Goal: Task Accomplishment & Management: Manage account settings

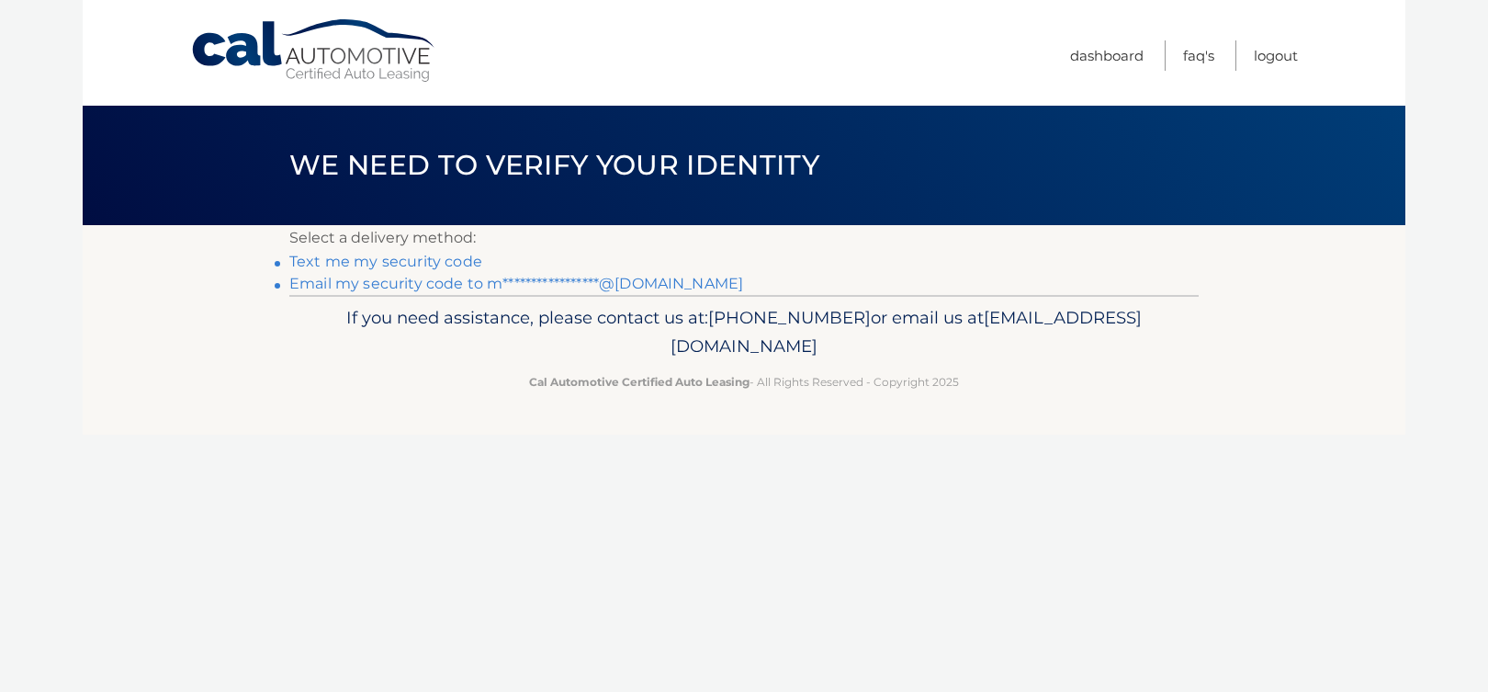
click at [464, 282] on link "**********" at bounding box center [516, 283] width 454 height 17
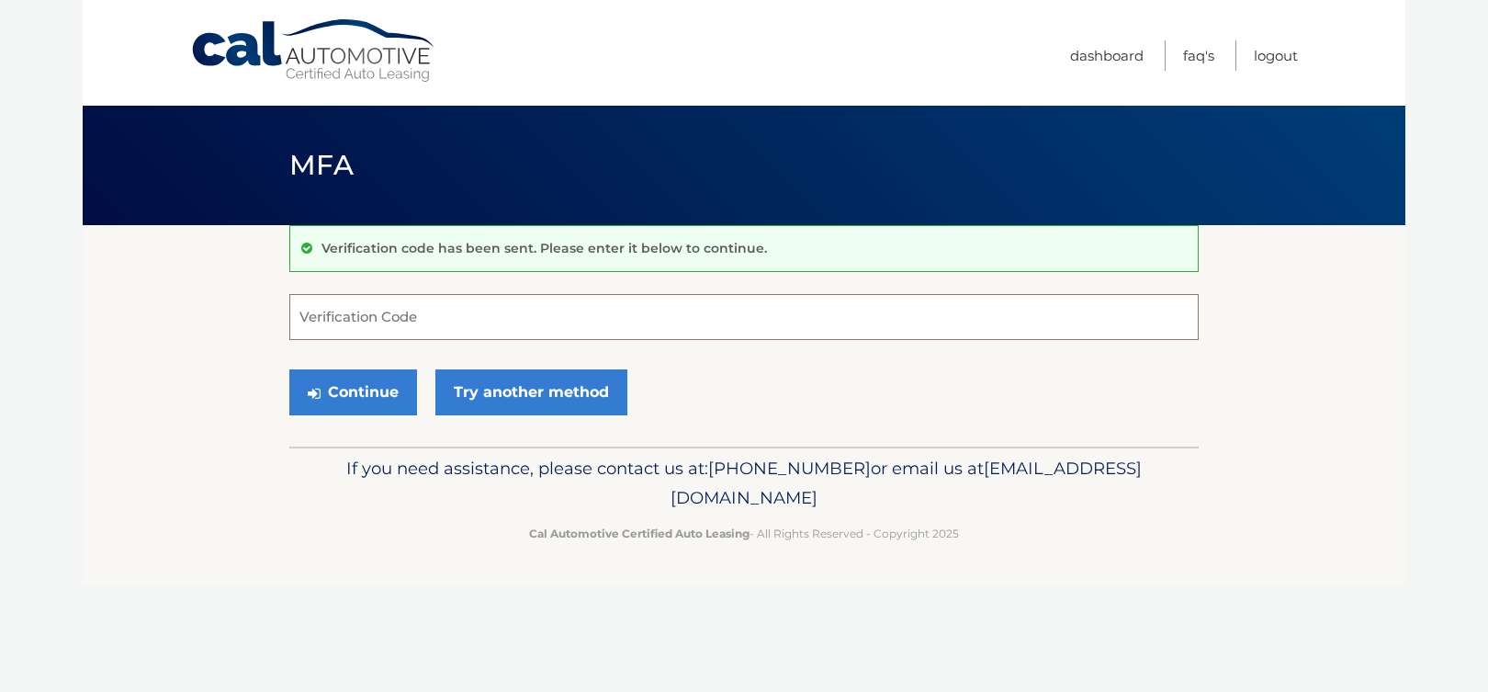
click at [440, 321] on input "Verification Code" at bounding box center [744, 317] width 910 height 46
paste input "903375"
click at [379, 400] on button "Continue" at bounding box center [353, 392] width 128 height 46
click at [450, 328] on input "903375" at bounding box center [744, 317] width 910 height 46
type input "903375"
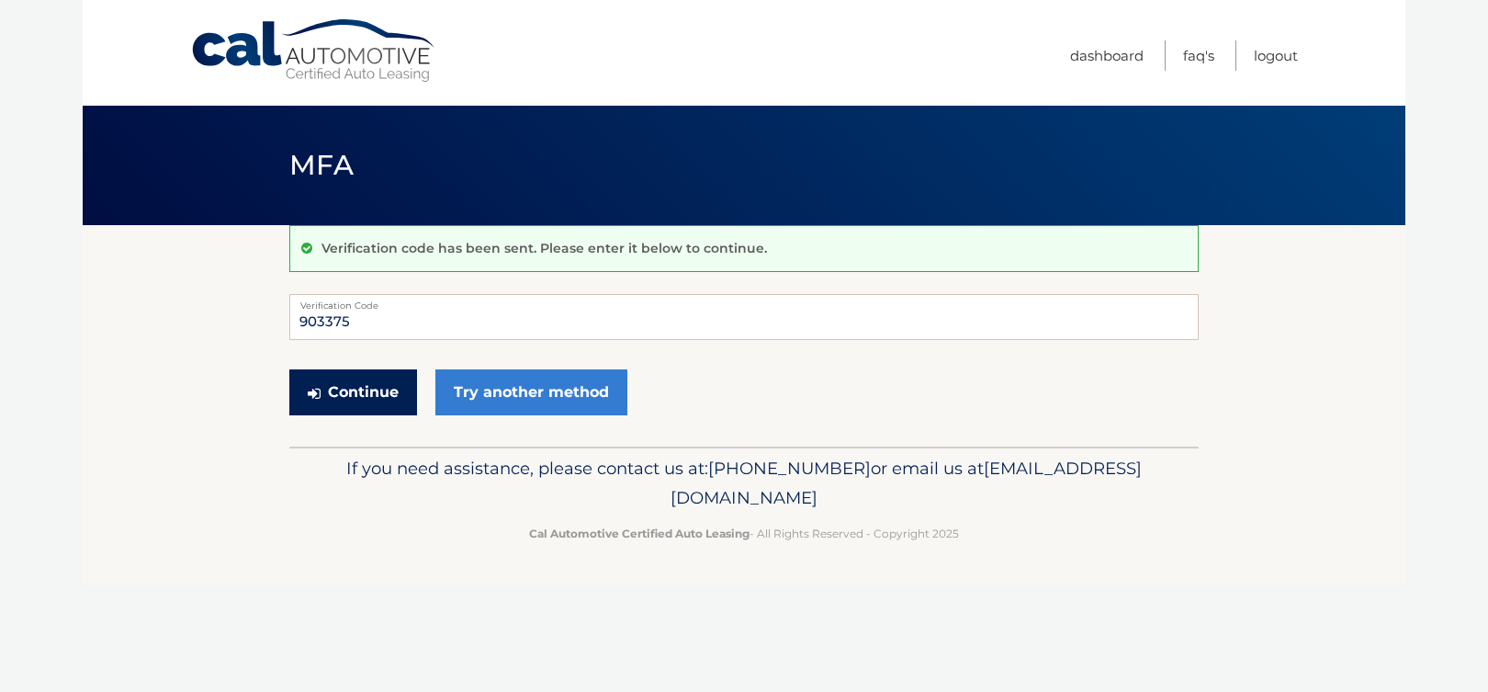
click at [376, 402] on button "Continue" at bounding box center [353, 392] width 128 height 46
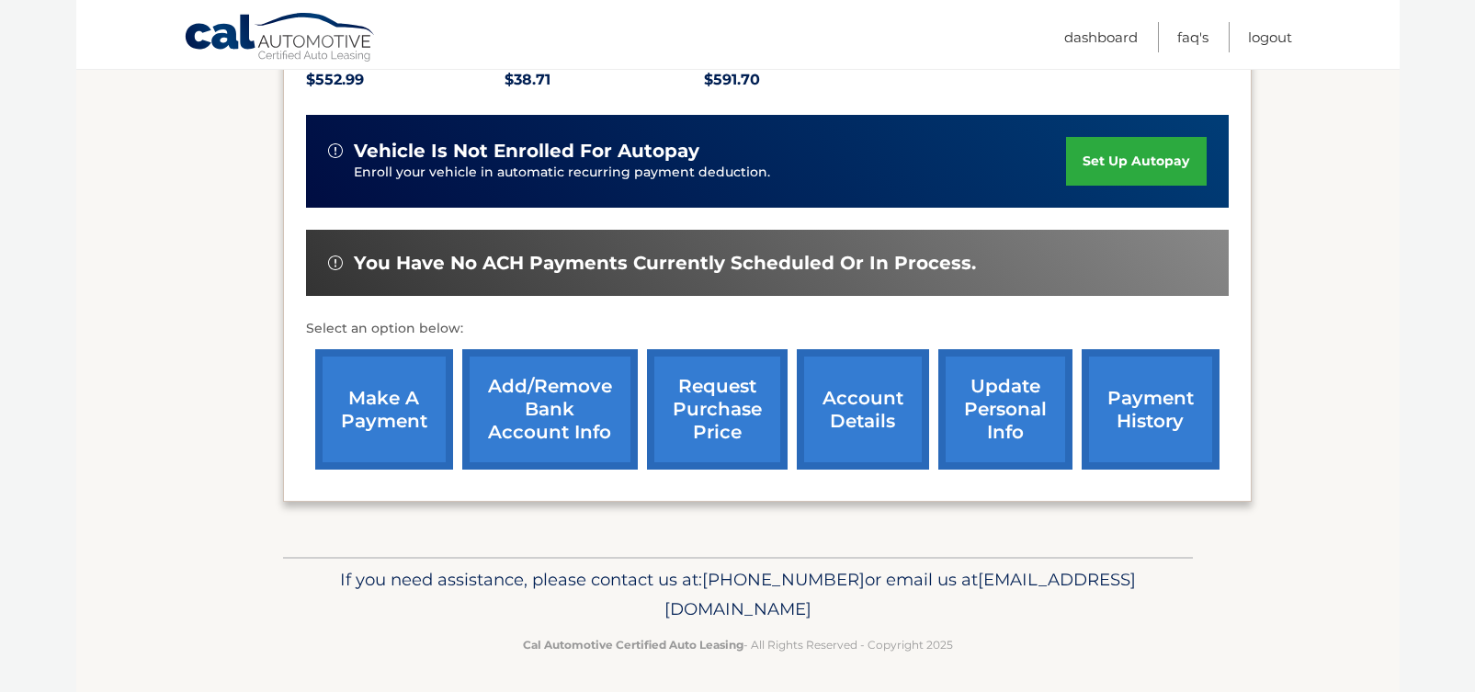
scroll to position [422, 0]
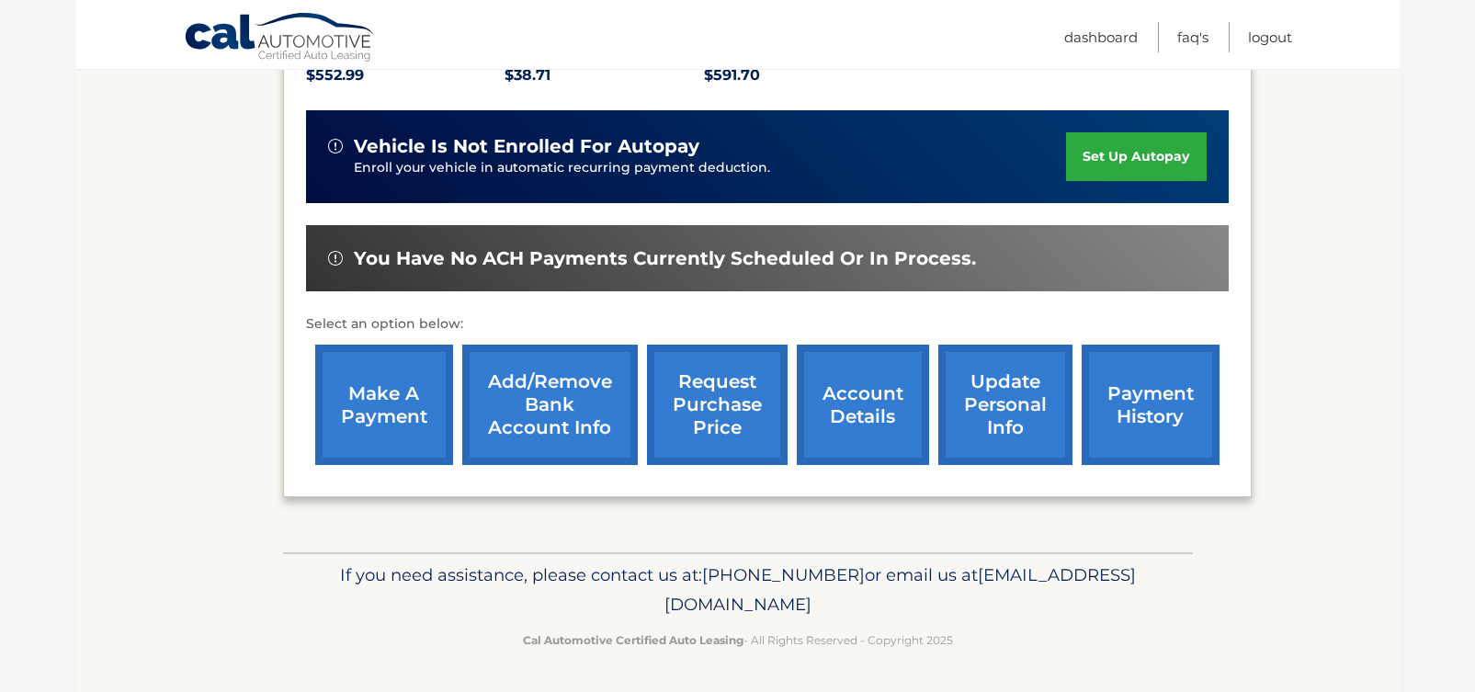
click at [534, 404] on link "Add/Remove bank account info" at bounding box center [549, 405] width 175 height 120
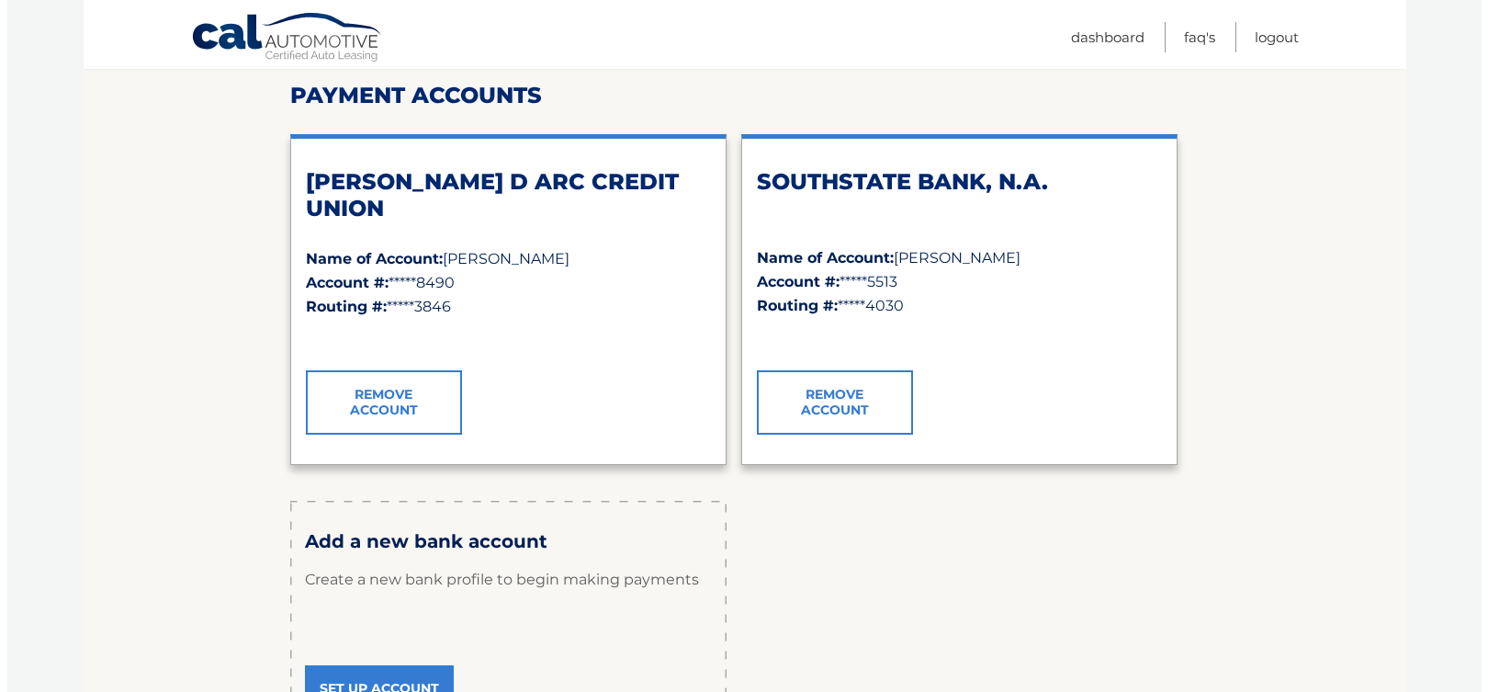
scroll to position [276, 0]
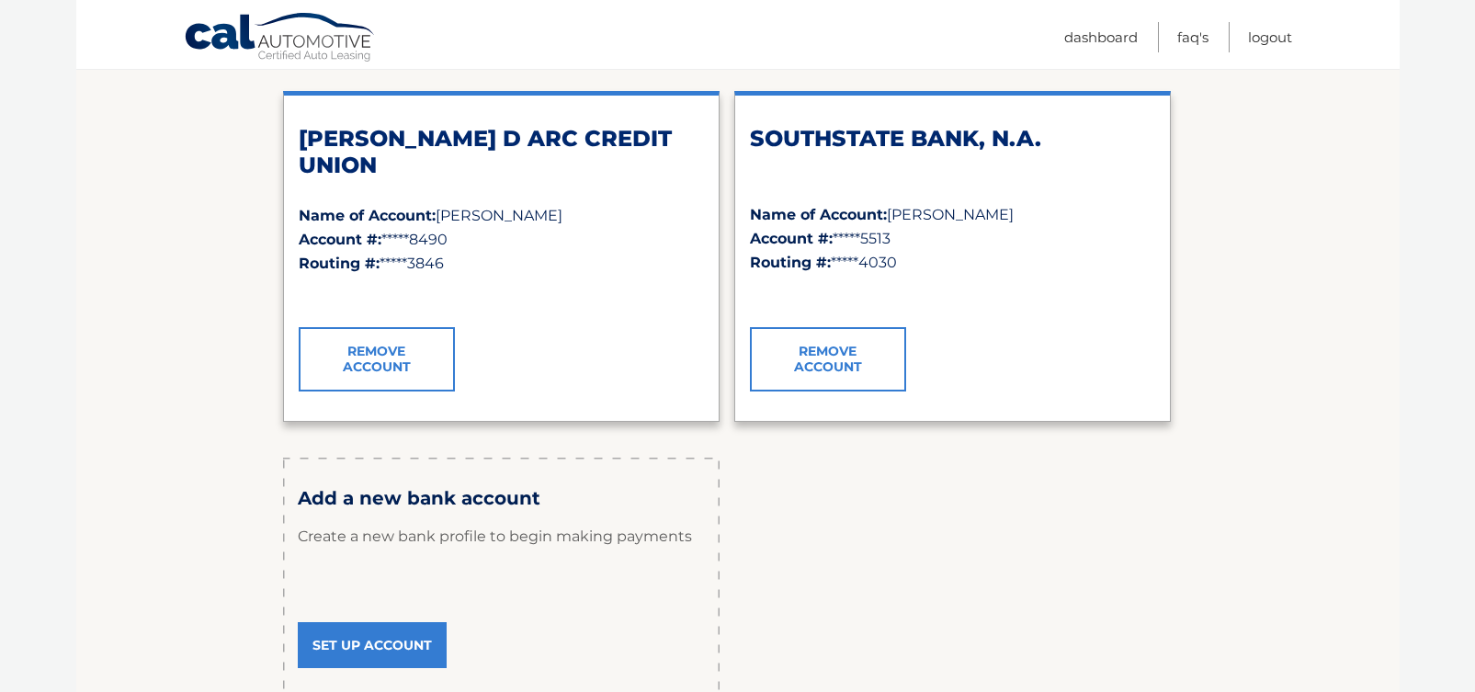
click at [391, 370] on link "Remove Account" at bounding box center [377, 359] width 156 height 64
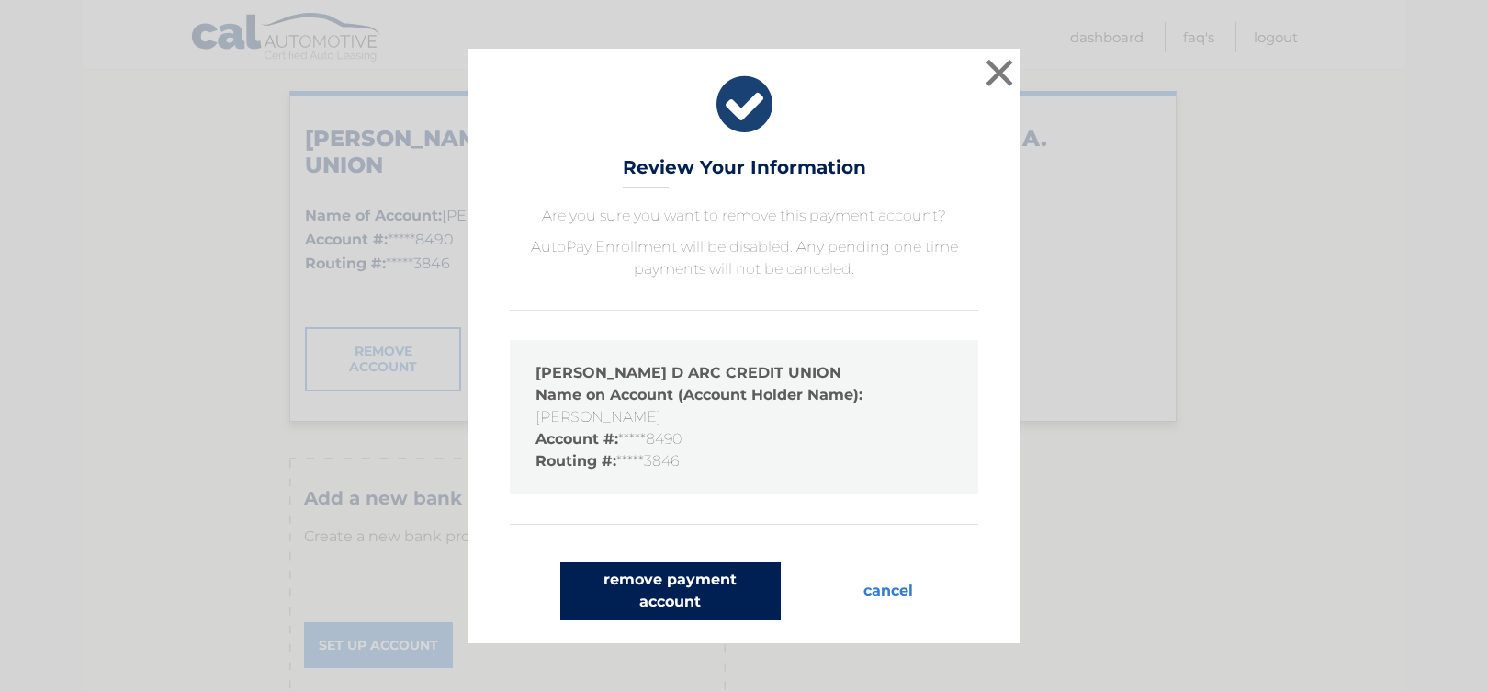
click at [678, 591] on button "remove payment account" at bounding box center [670, 590] width 221 height 59
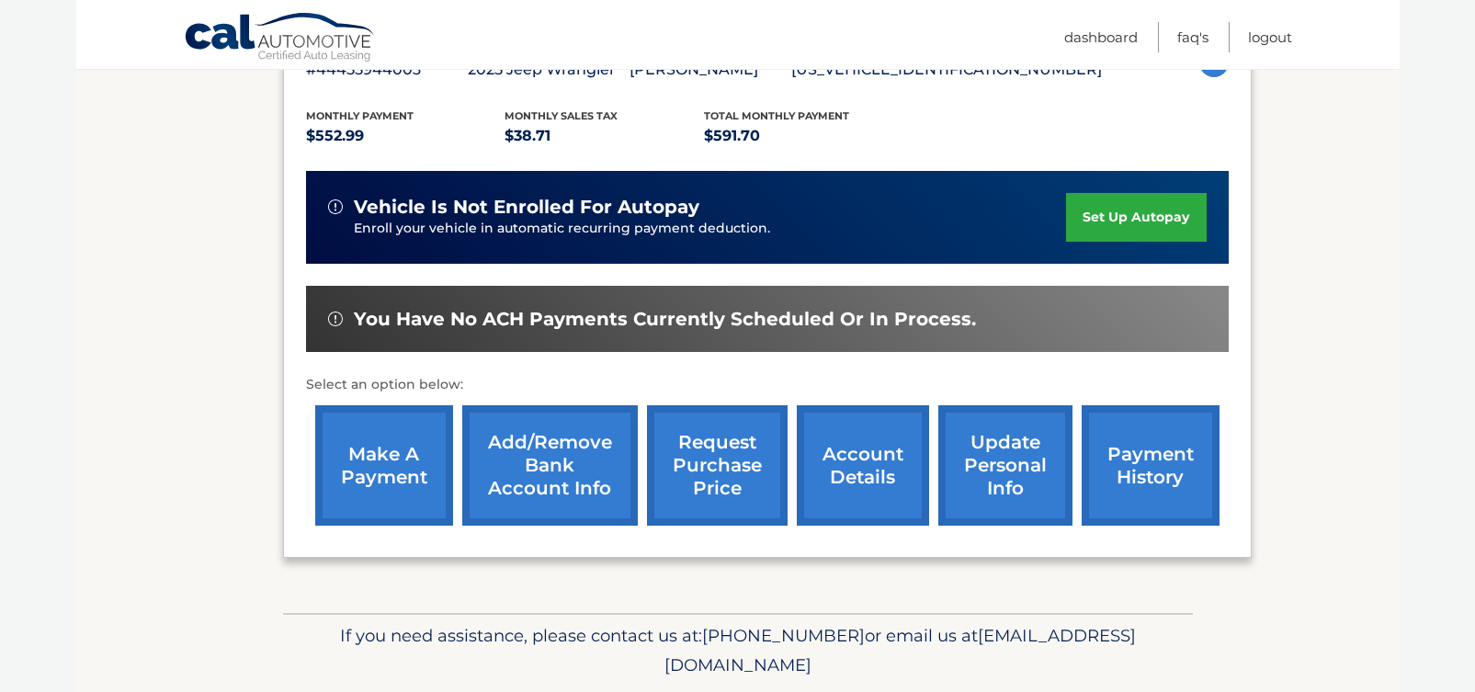
scroll to position [422, 0]
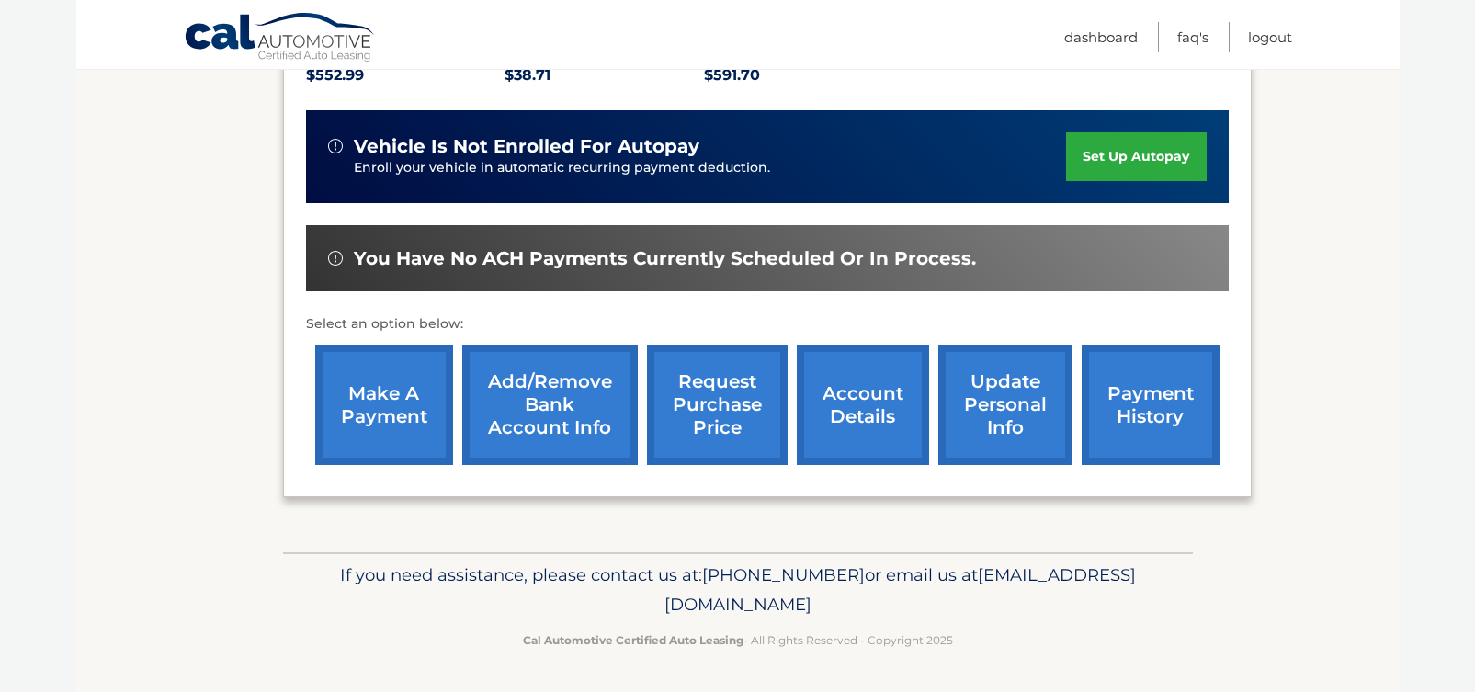
click at [587, 418] on link "Add/Remove bank account info" at bounding box center [549, 405] width 175 height 120
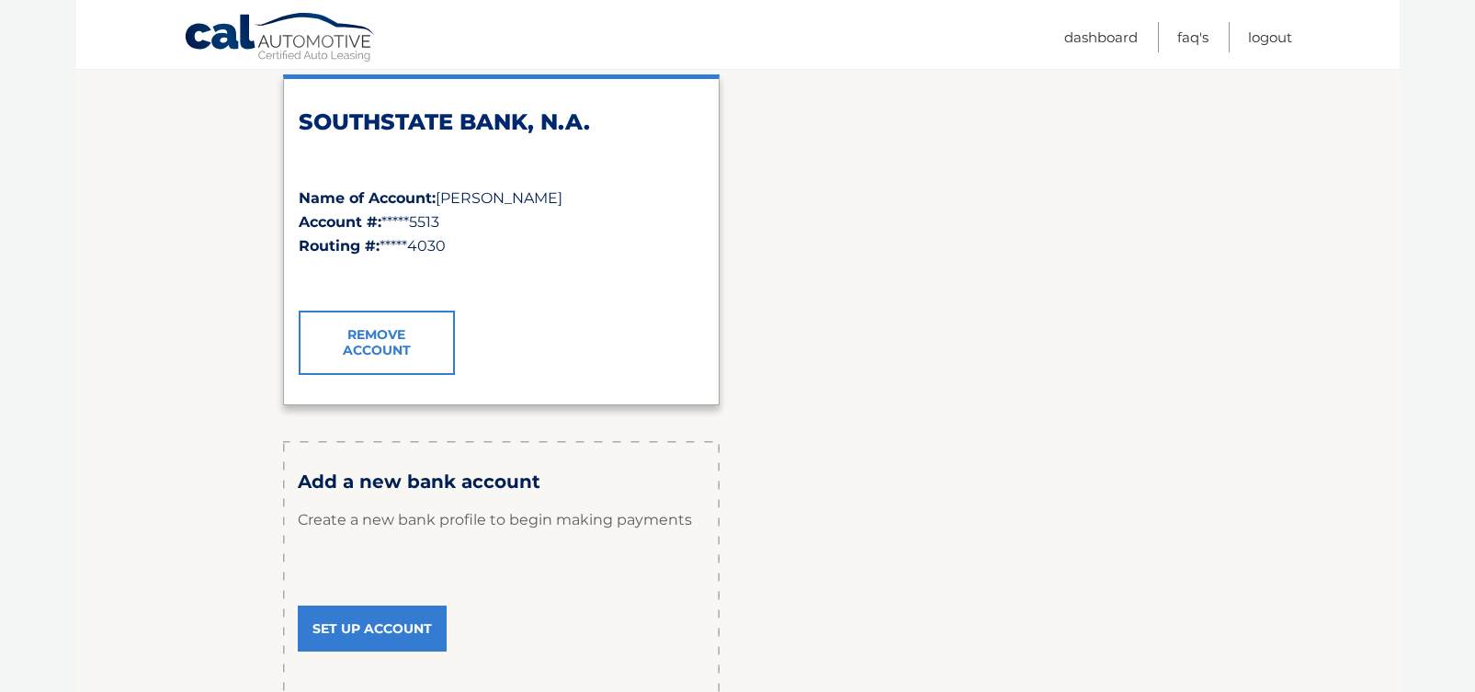
scroll to position [368, 0]
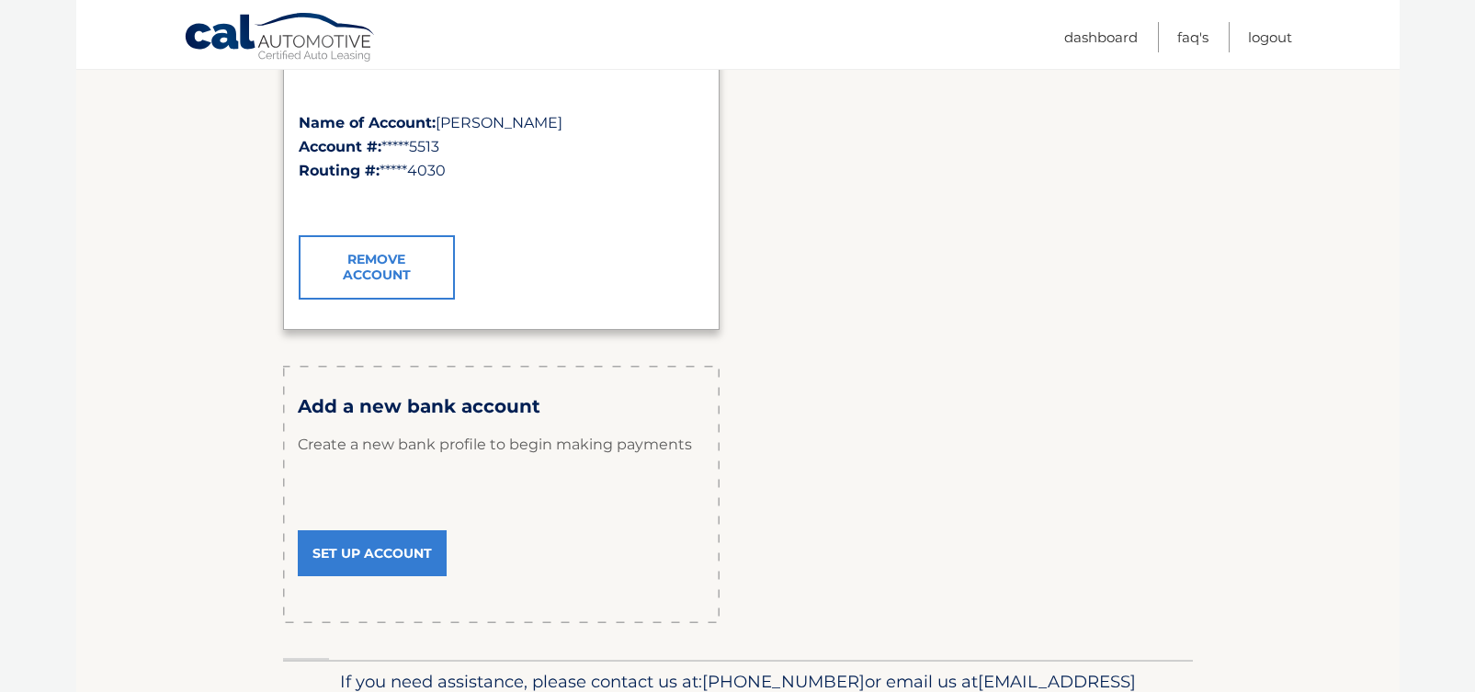
click at [371, 551] on link "Set Up Account" at bounding box center [372, 553] width 149 height 46
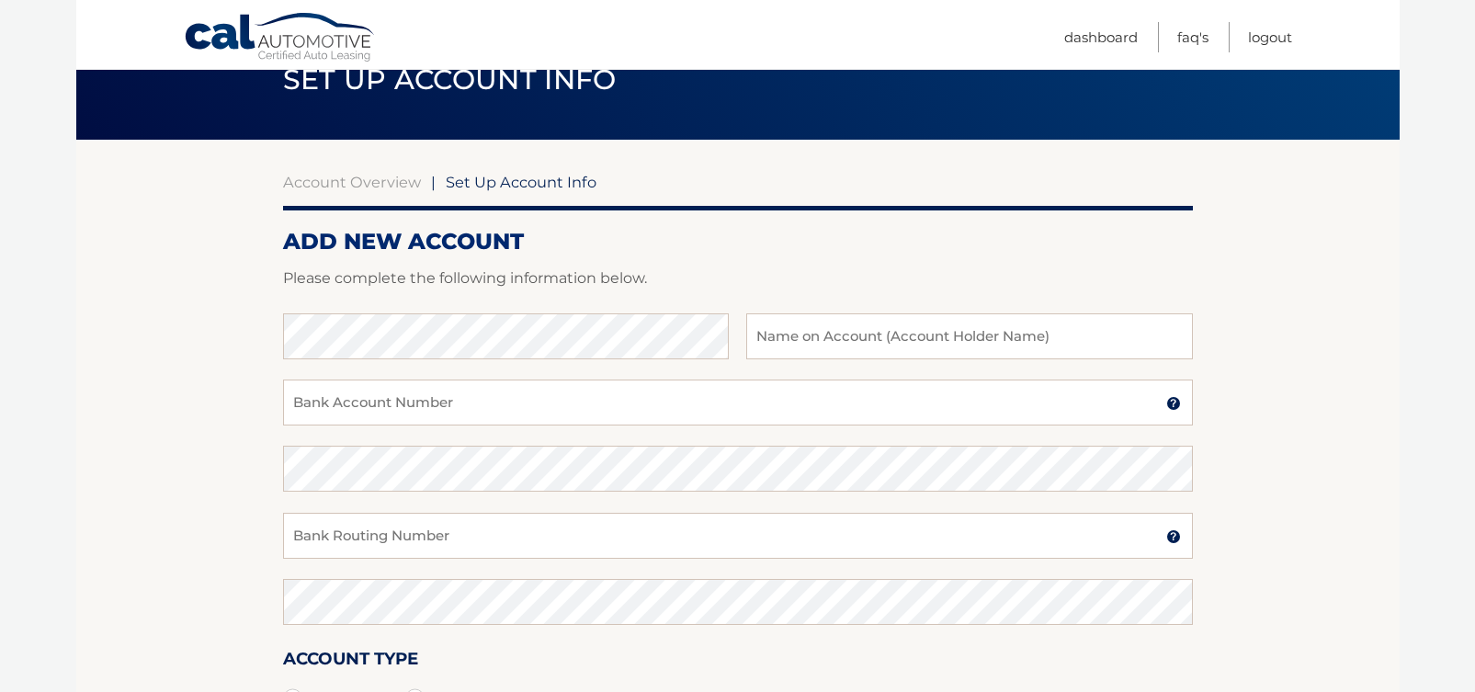
scroll to position [184, 0]
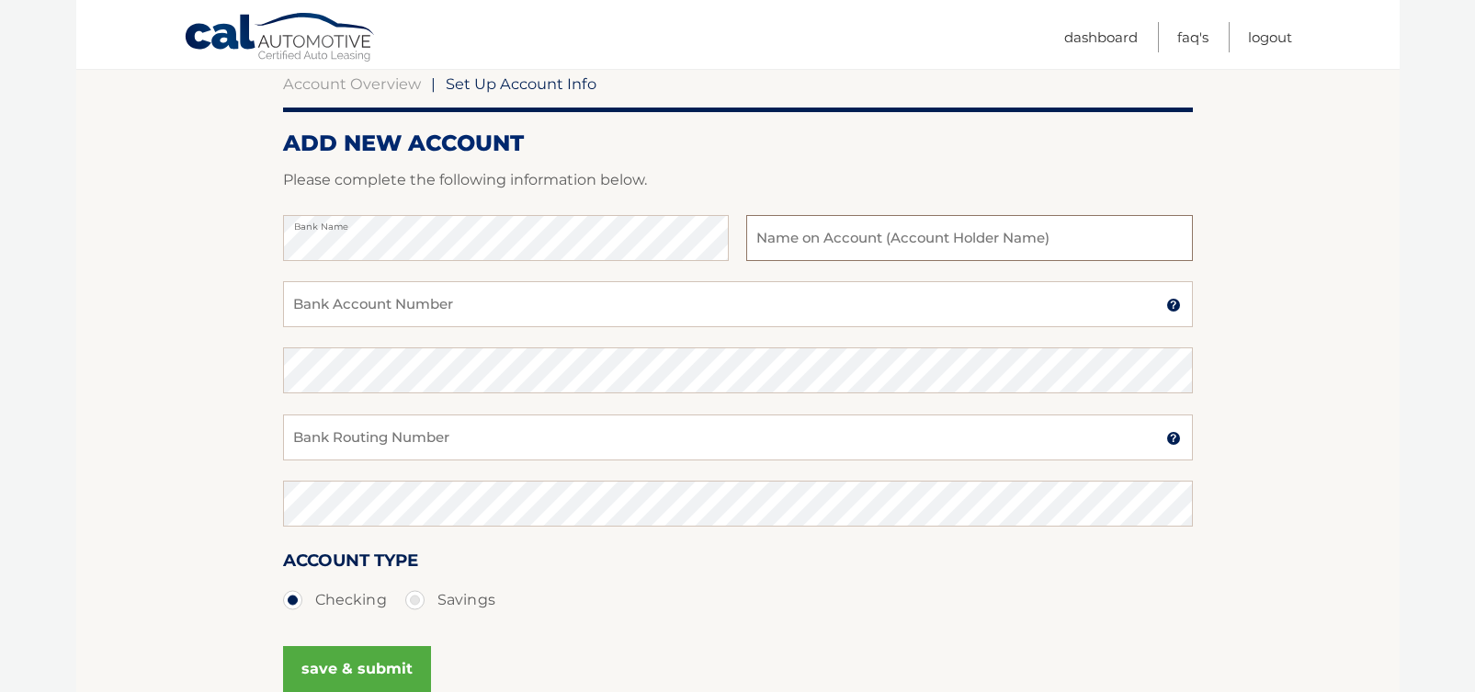
click at [780, 232] on input "text" at bounding box center [969, 238] width 446 height 46
type input "[PERSON_NAME]"
click at [492, 295] on input "Bank Account Number" at bounding box center [738, 304] width 910 height 46
type input "1002849020"
click at [423, 444] on input "Bank Routing Number" at bounding box center [738, 437] width 910 height 46
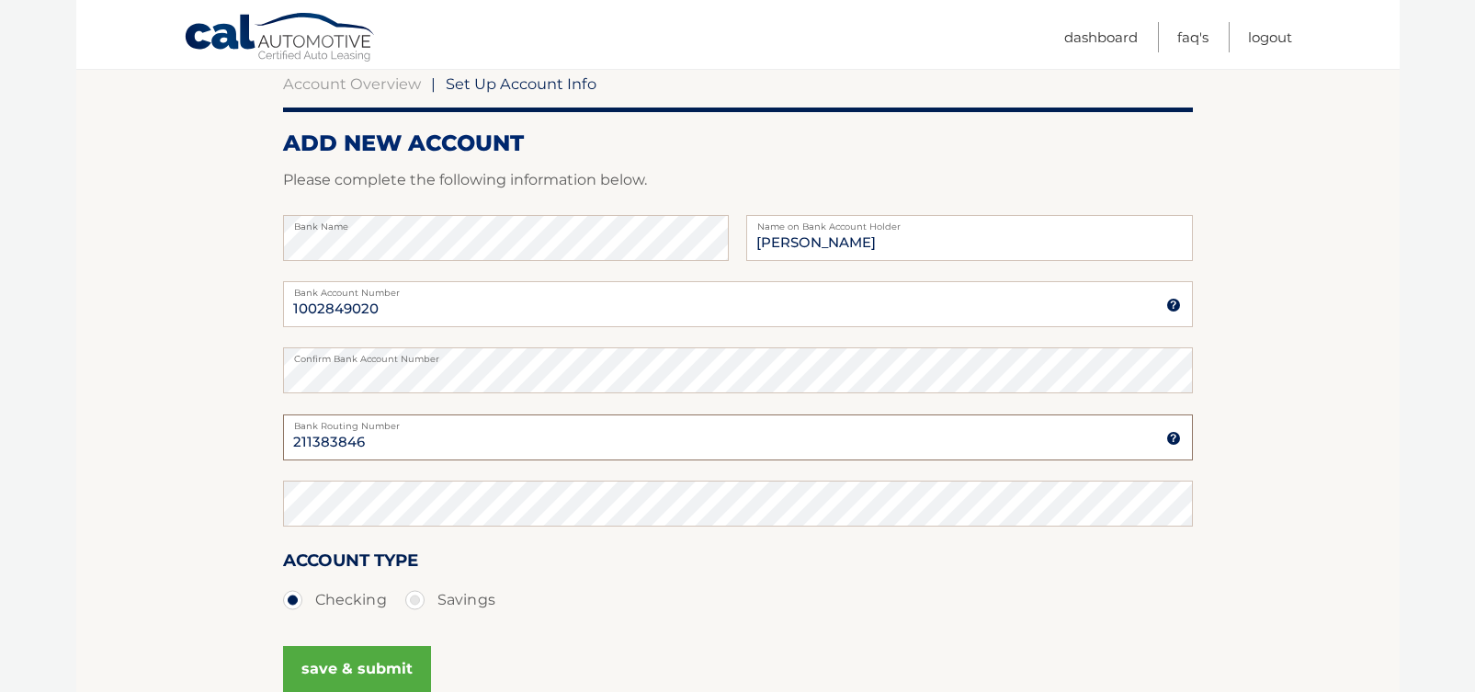
type input "211383846"
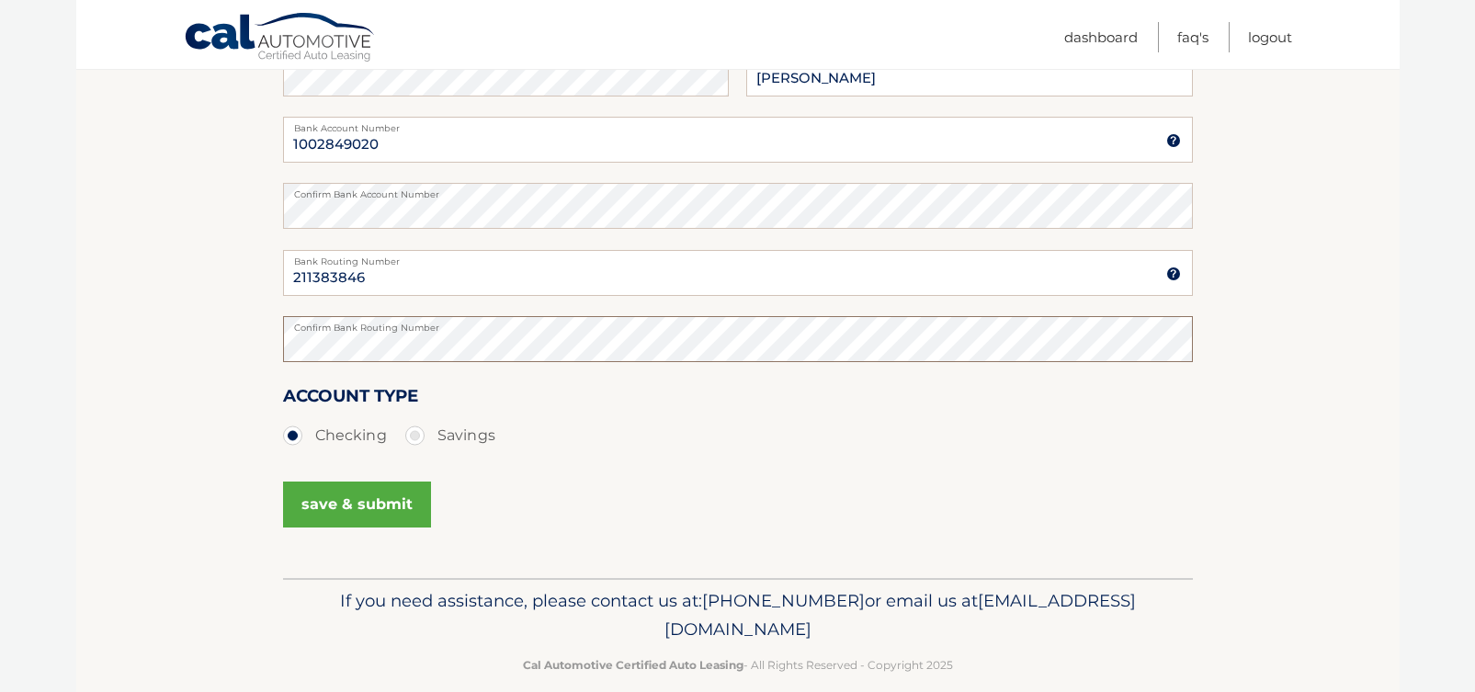
scroll to position [368, 0]
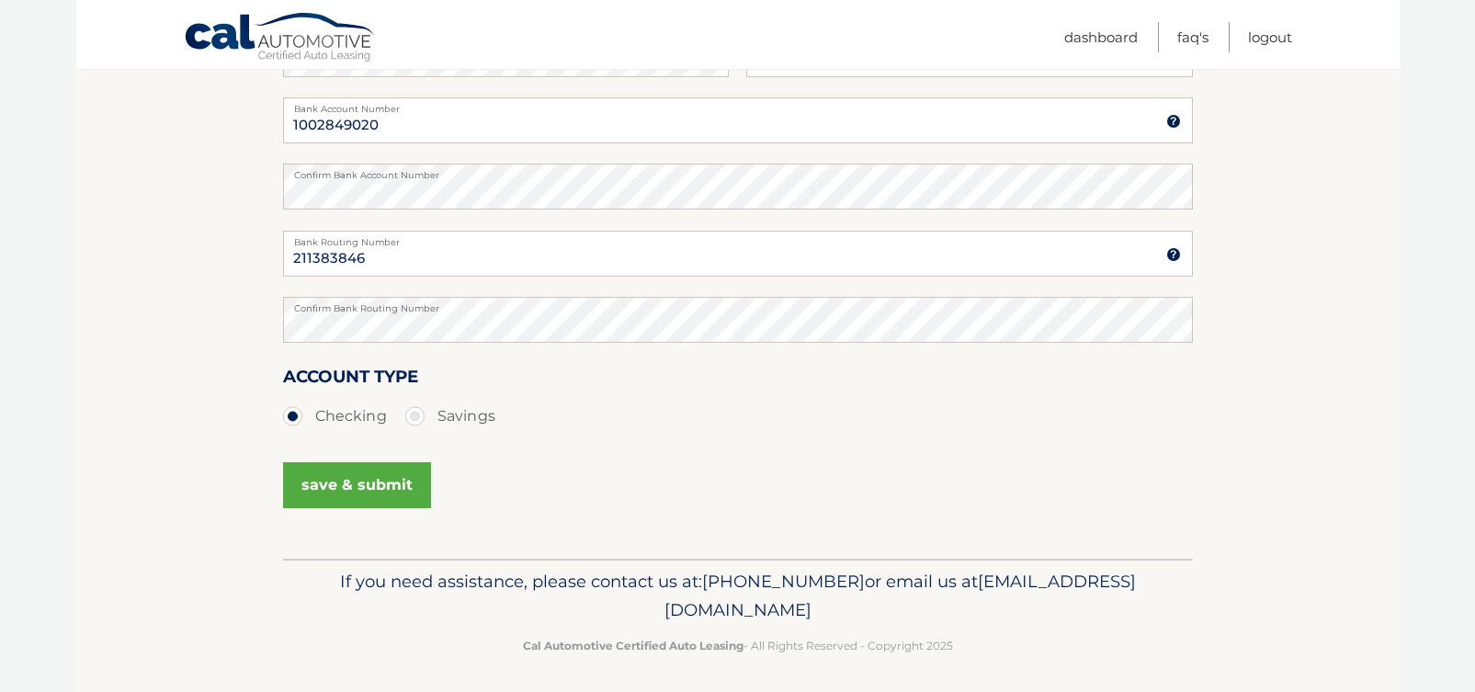
click at [345, 490] on button "save & submit" at bounding box center [357, 485] width 148 height 46
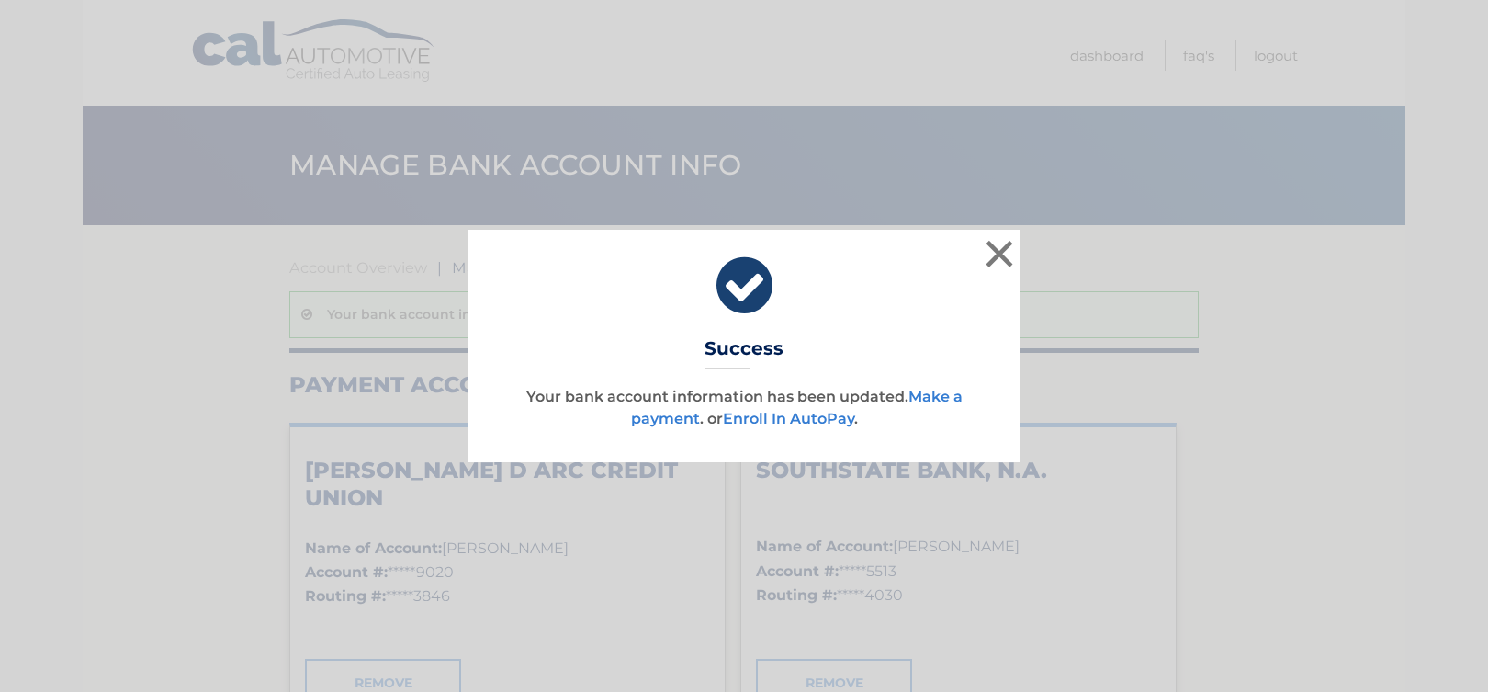
click at [657, 421] on link "Make a payment" at bounding box center [797, 408] width 332 height 40
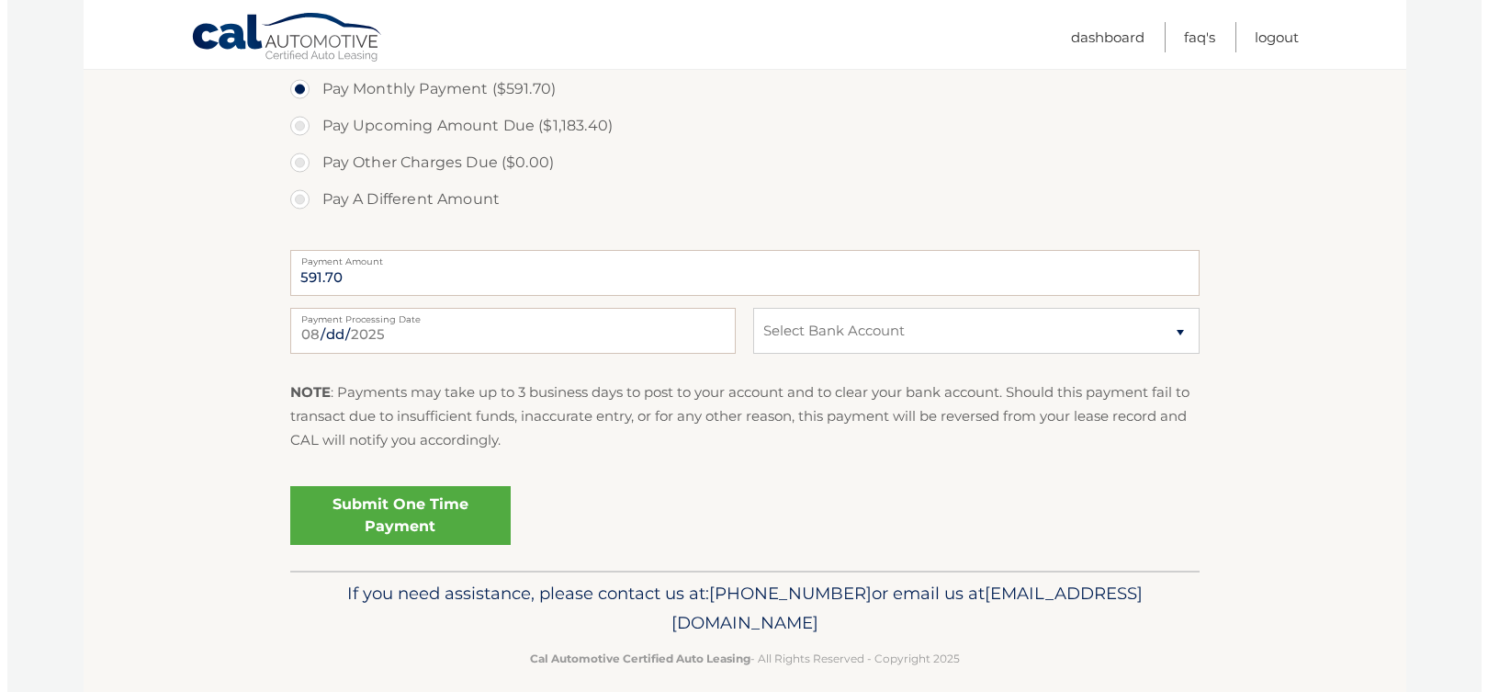
scroll to position [735, 0]
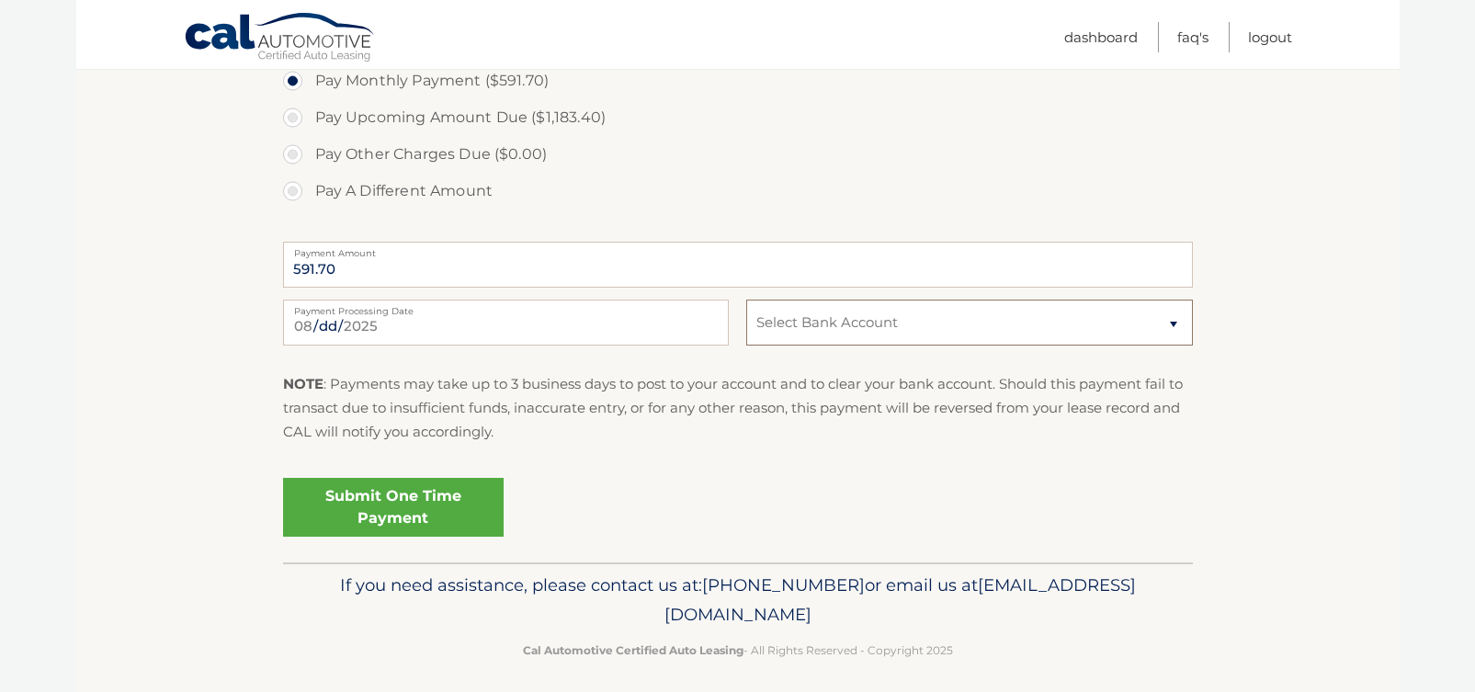
click at [860, 323] on select "Select Bank Account Checking [PERSON_NAME] CREDIT UNION *****9020 Checking SOUT…" at bounding box center [969, 323] width 446 height 46
select select "ODQ0N2ZiZmUtOGQxNy00ZGRmLWJhMTktN2QxOGY0ZmY3OTY0"
click at [746, 300] on select "Select Bank Account Checking [PERSON_NAME] CREDIT UNION *****9020 Checking SOUT…" at bounding box center [969, 323] width 446 height 46
click at [403, 510] on link "Submit One Time Payment" at bounding box center [393, 507] width 221 height 59
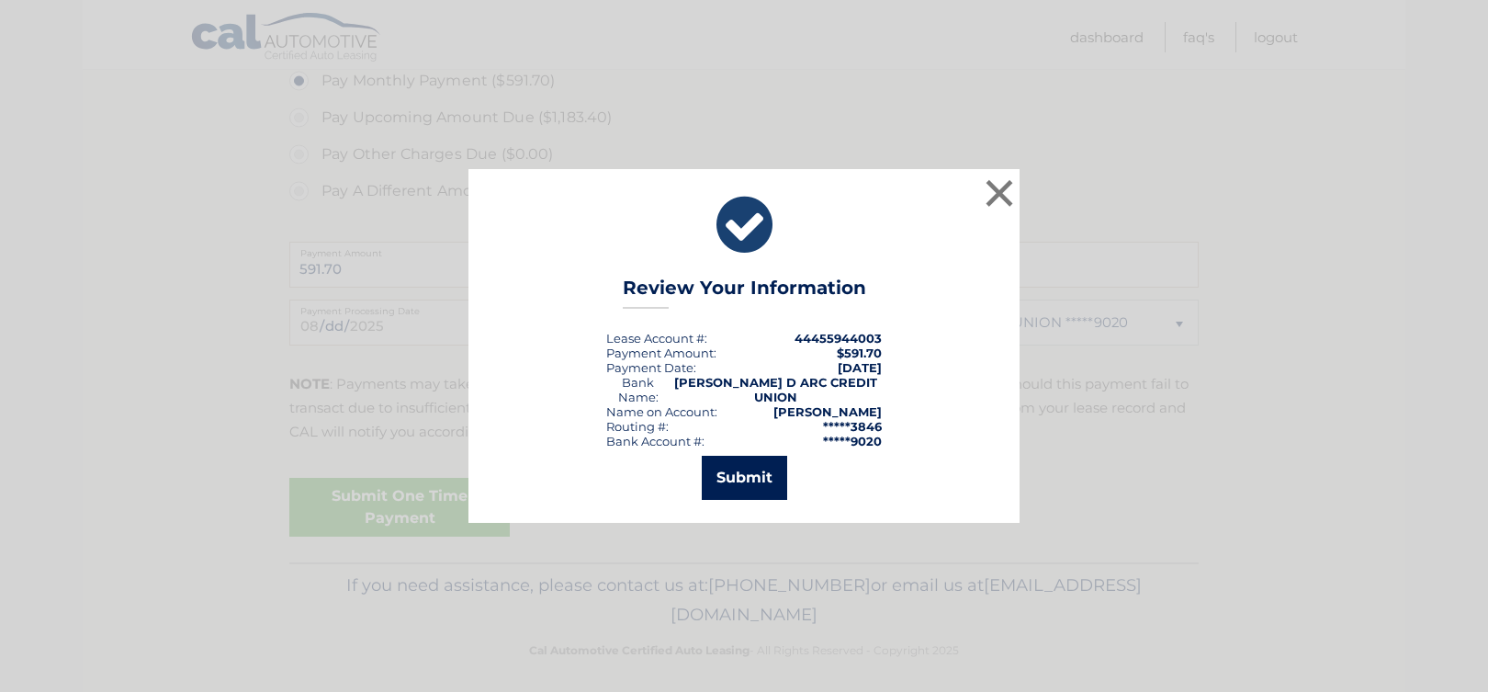
click at [743, 466] on button "Submit" at bounding box center [744, 478] width 85 height 44
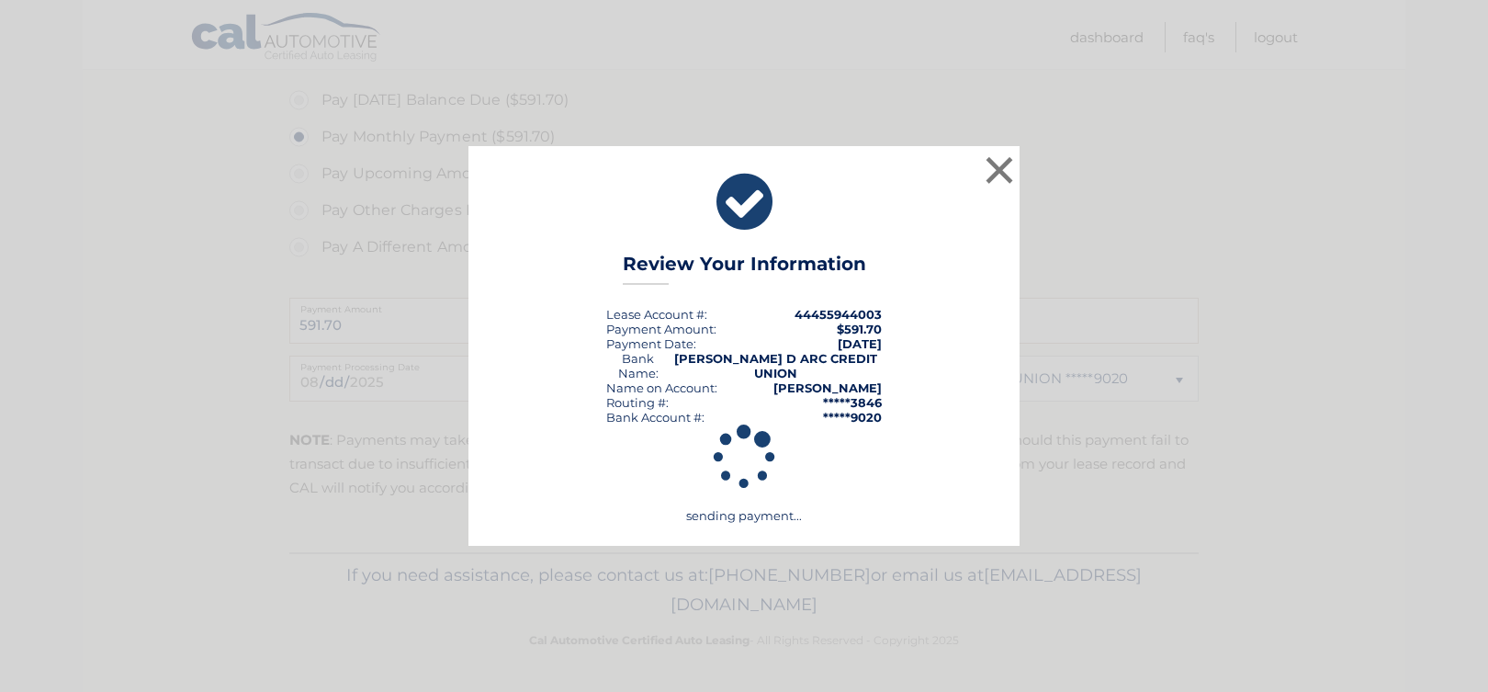
scroll to position [679, 0]
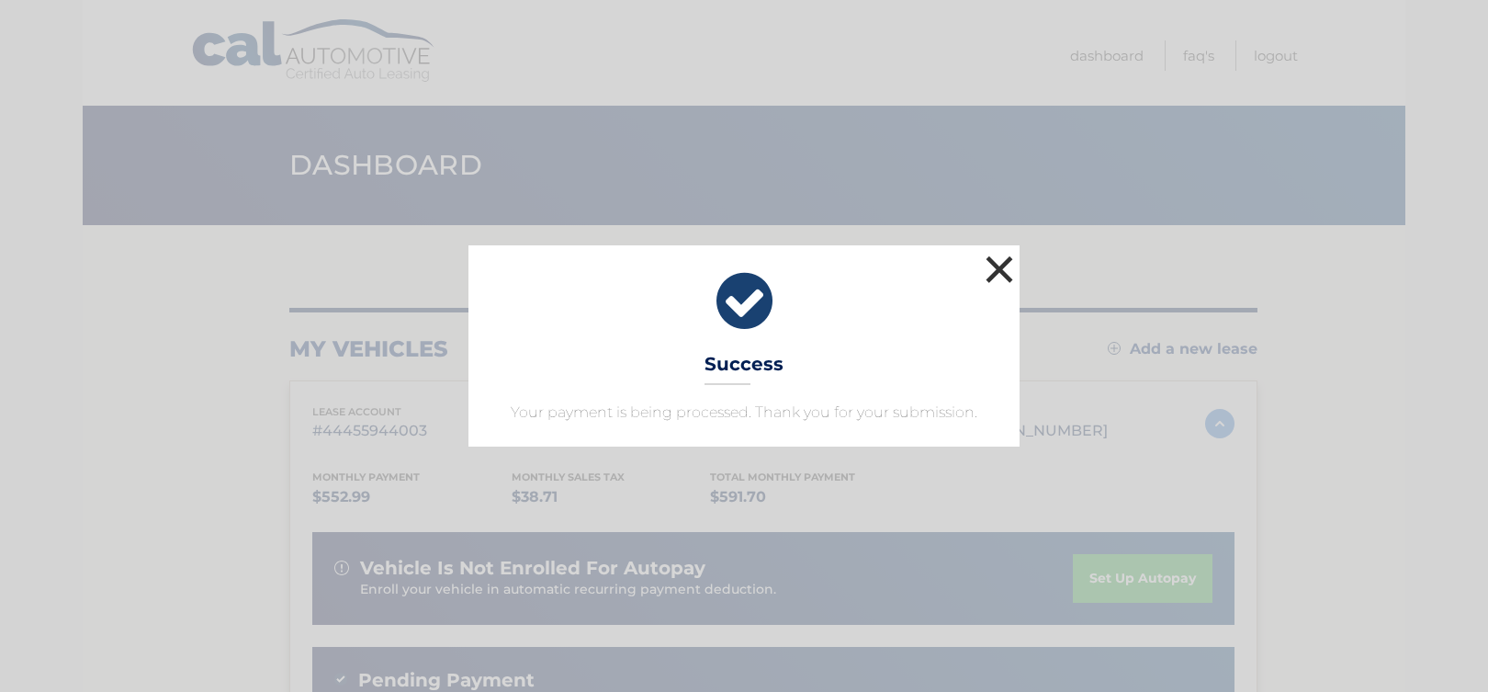
click at [998, 268] on button "×" at bounding box center [999, 269] width 37 height 37
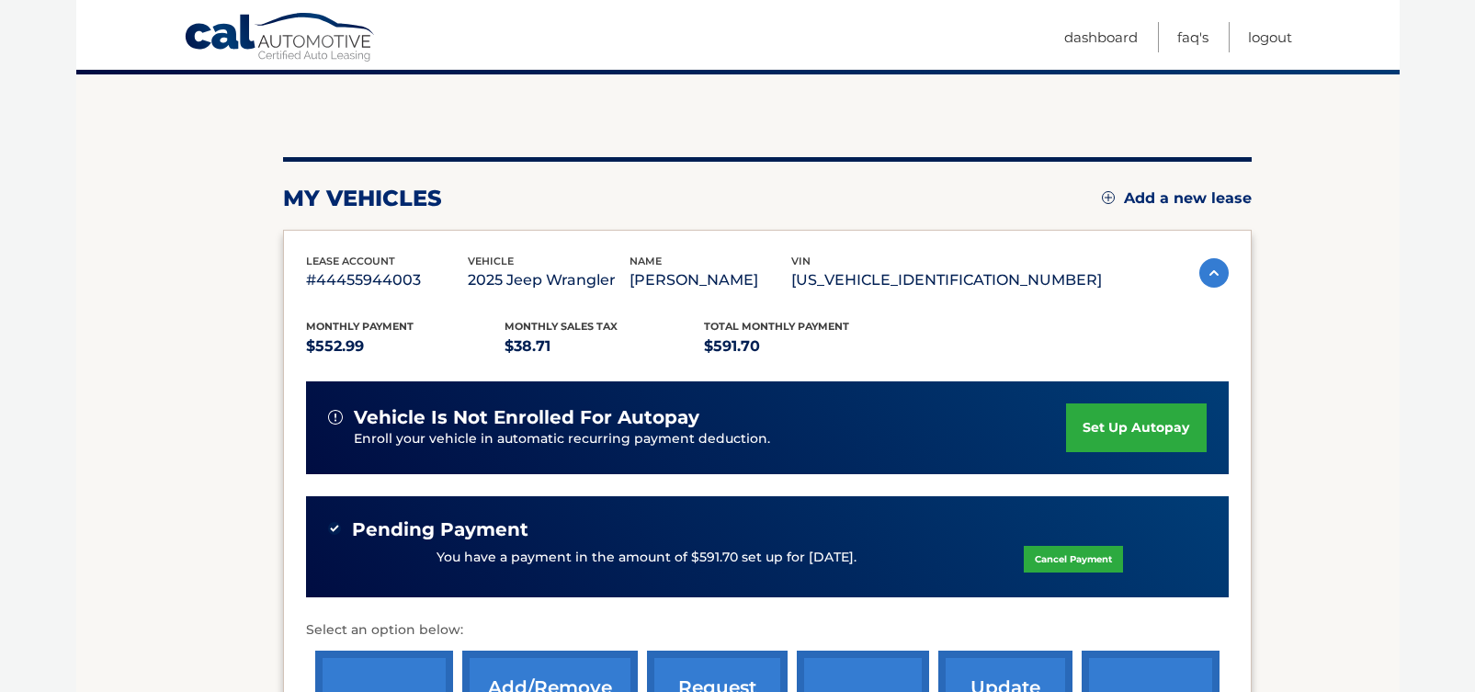
scroll to position [184, 0]
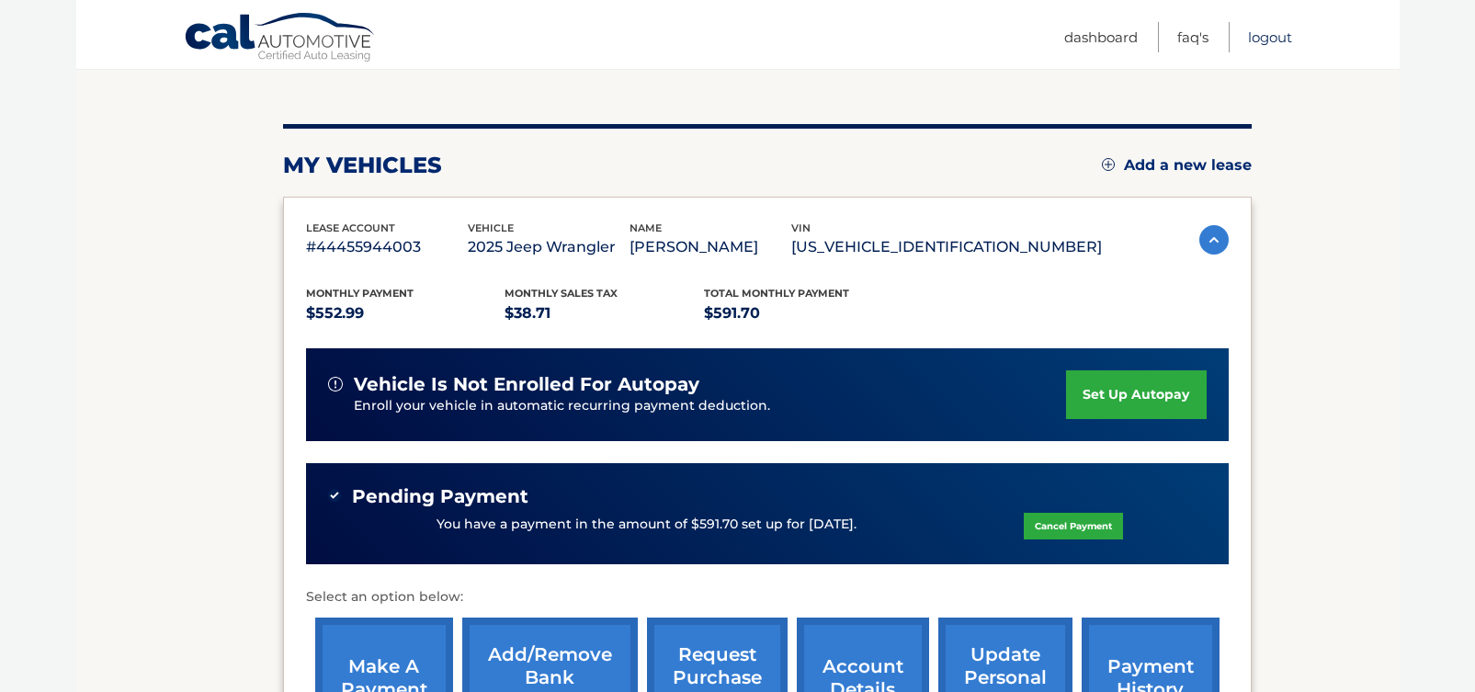
click at [1274, 37] on link "Logout" at bounding box center [1270, 37] width 44 height 30
